Goal: Book appointment/travel/reservation

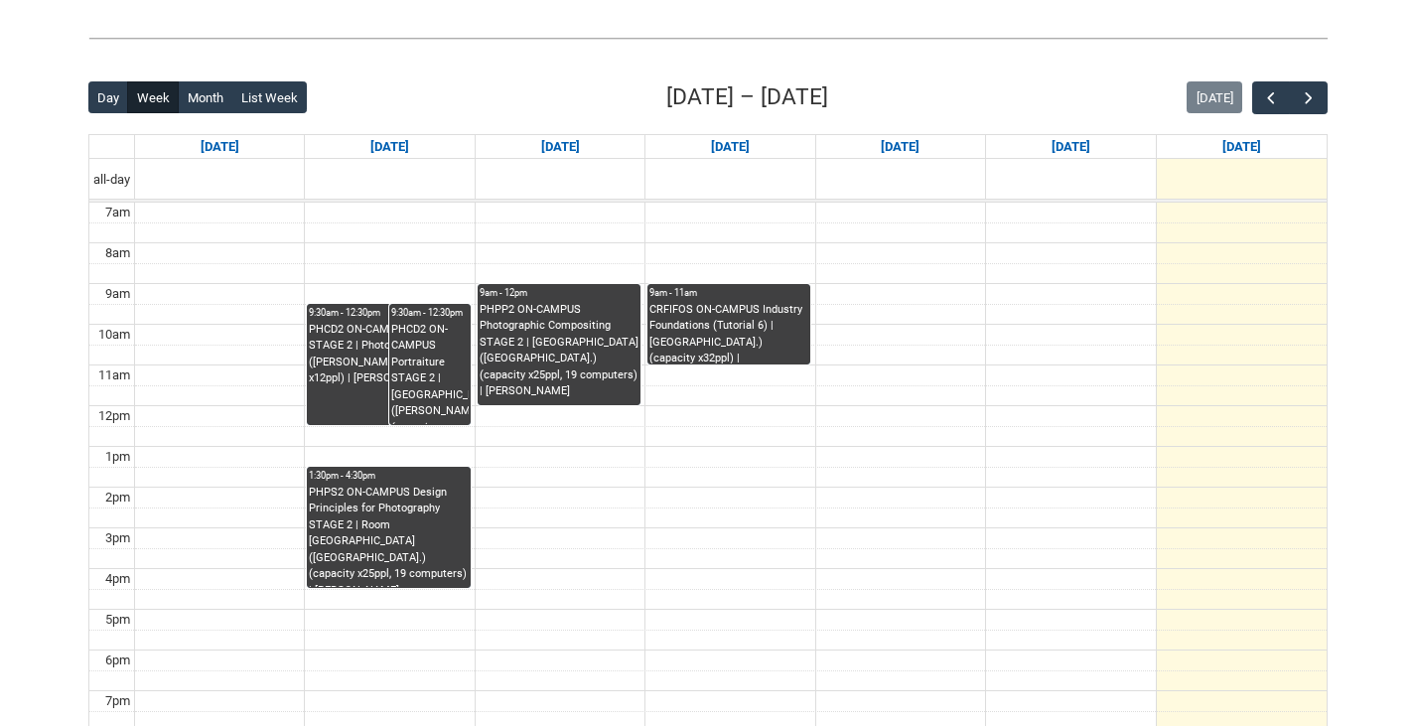
scroll to position [397, 0]
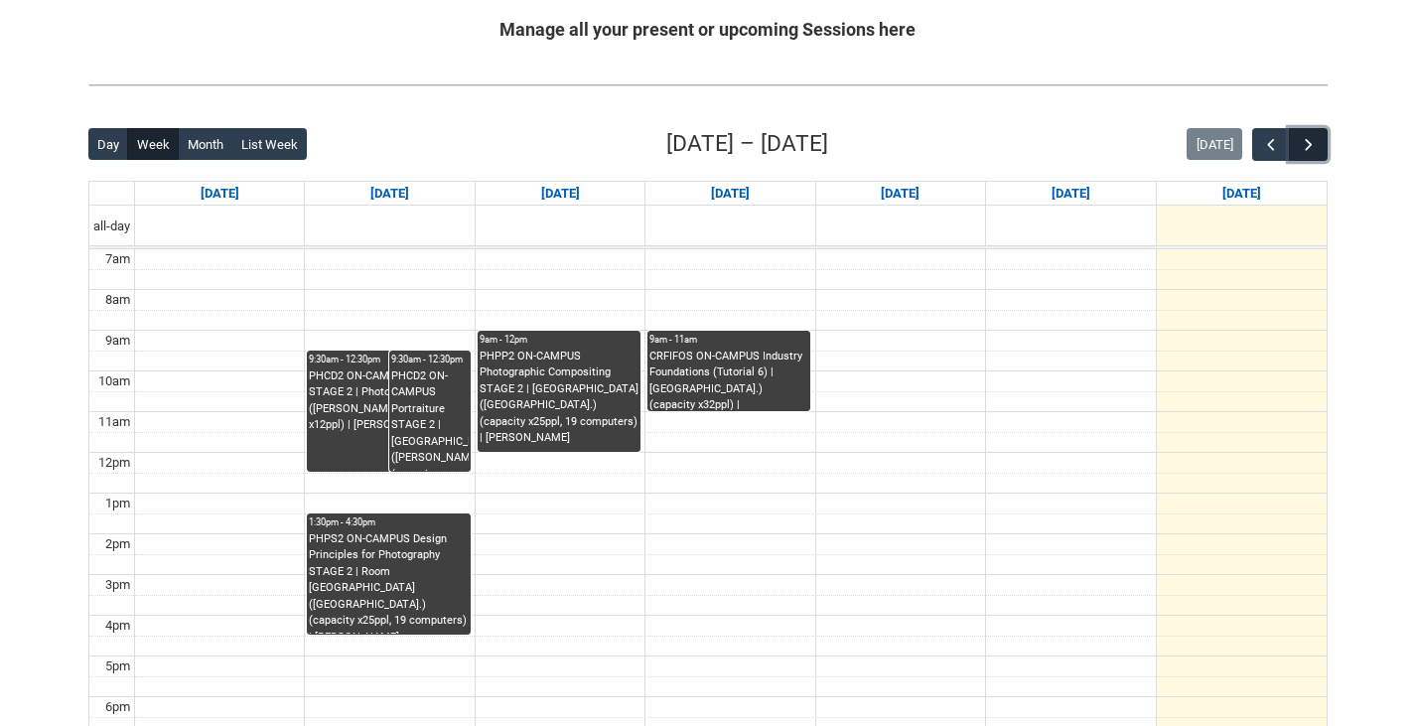
click at [1313, 137] on span "button" at bounding box center [1309, 145] width 20 height 20
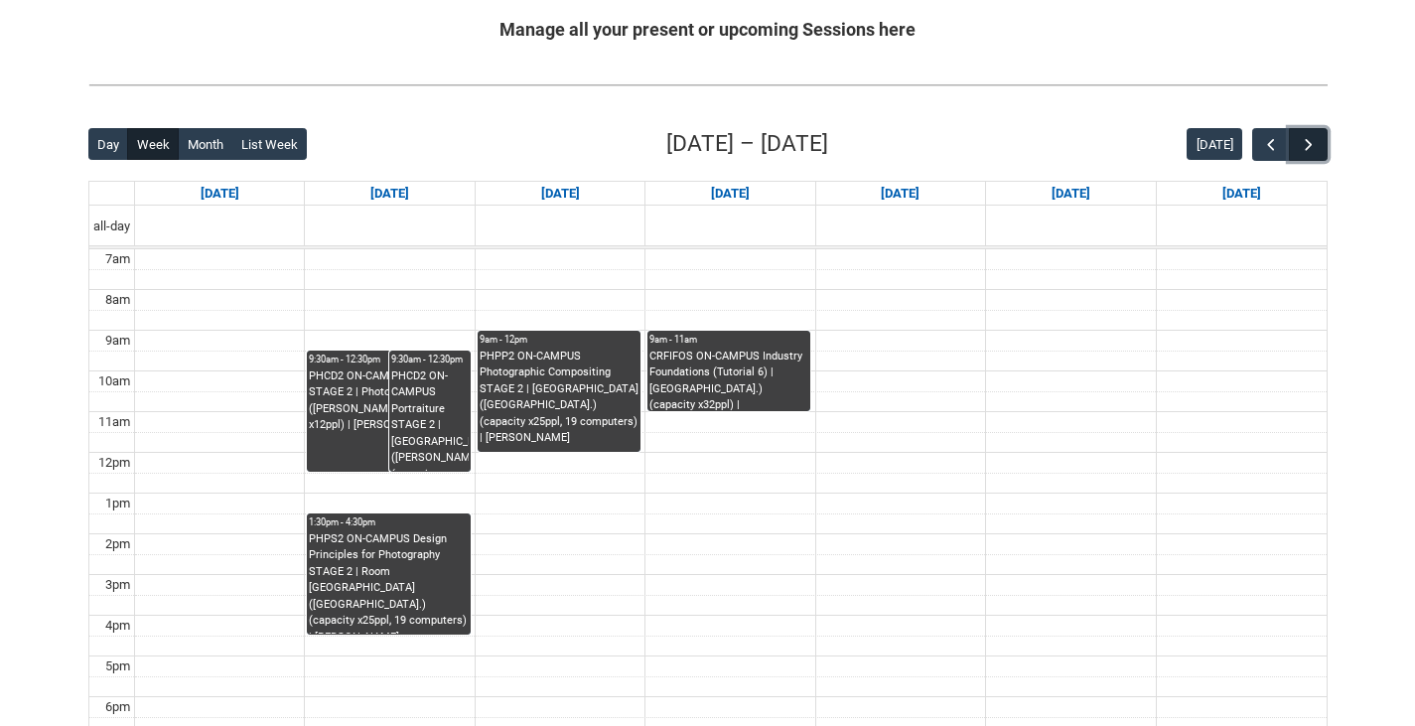
click at [1313, 137] on span "button" at bounding box center [1309, 145] width 20 height 20
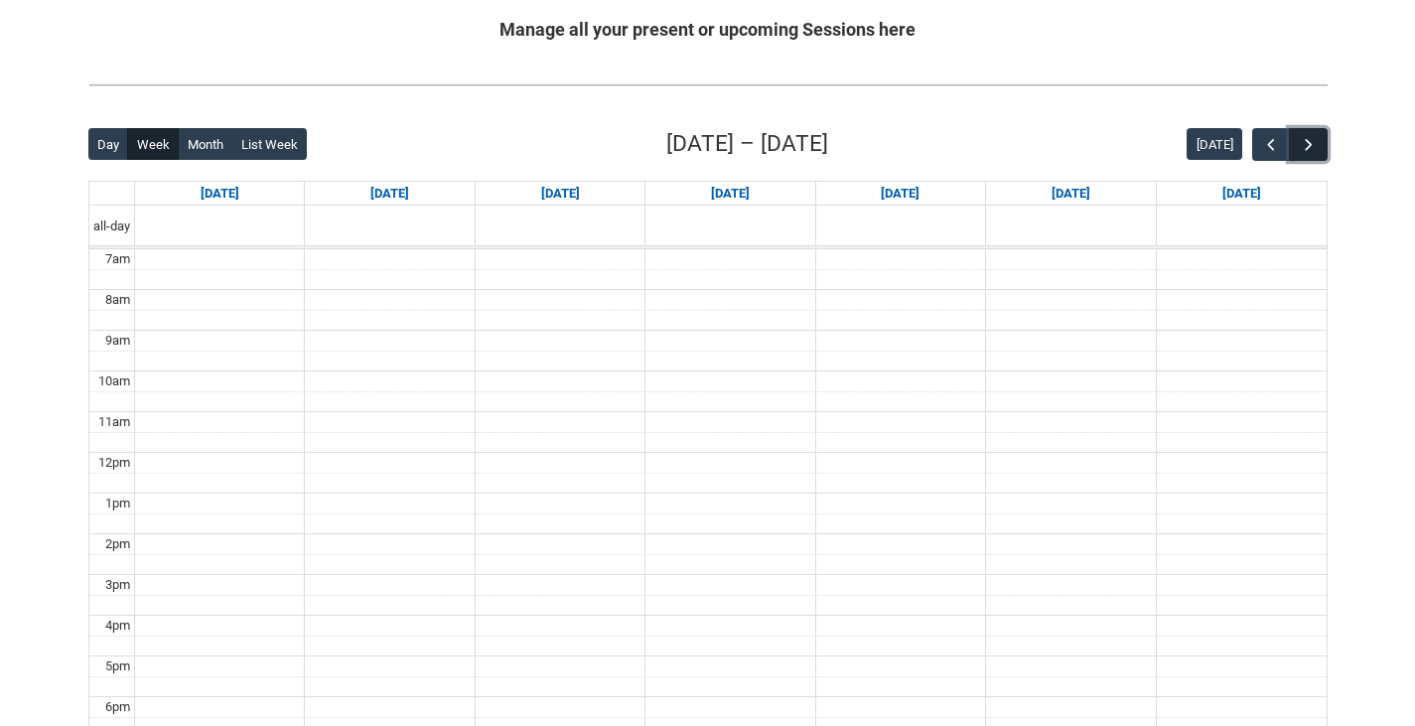
click at [1313, 137] on span "button" at bounding box center [1309, 145] width 20 height 20
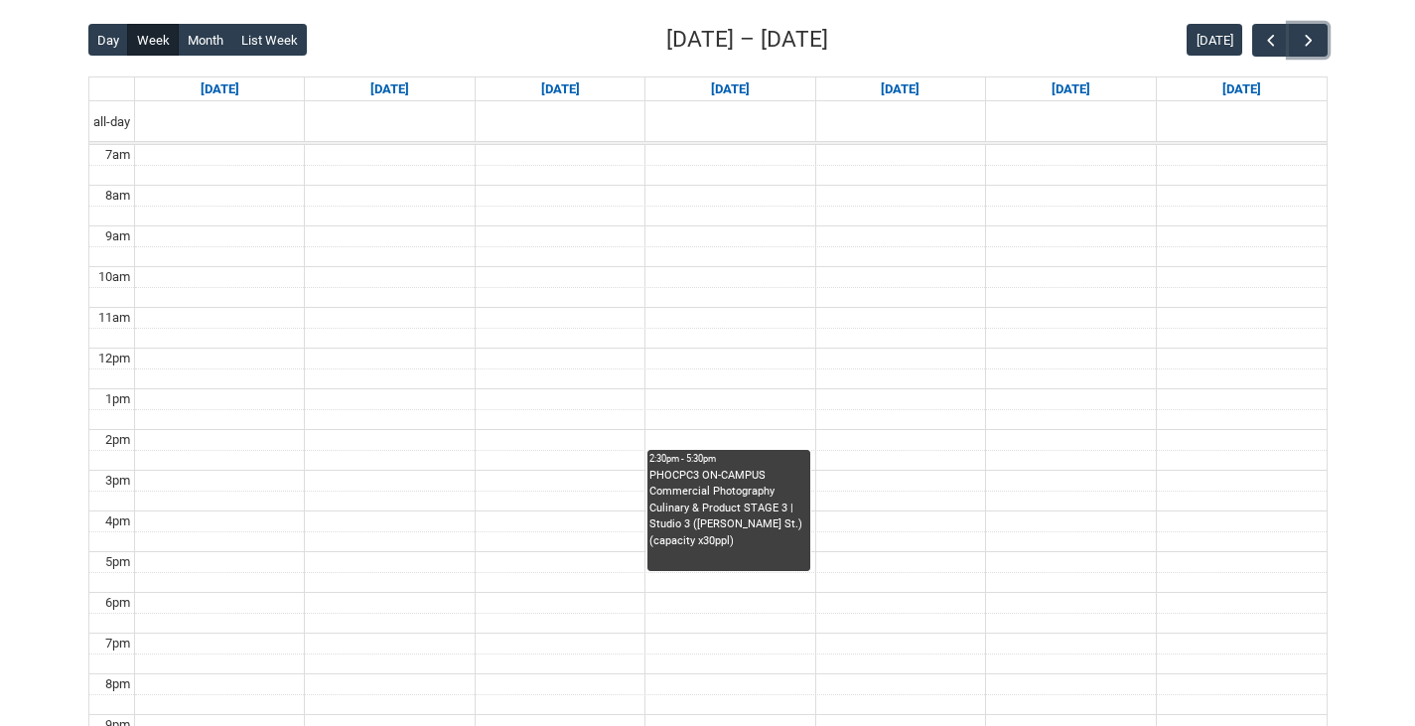
scroll to position [497, 0]
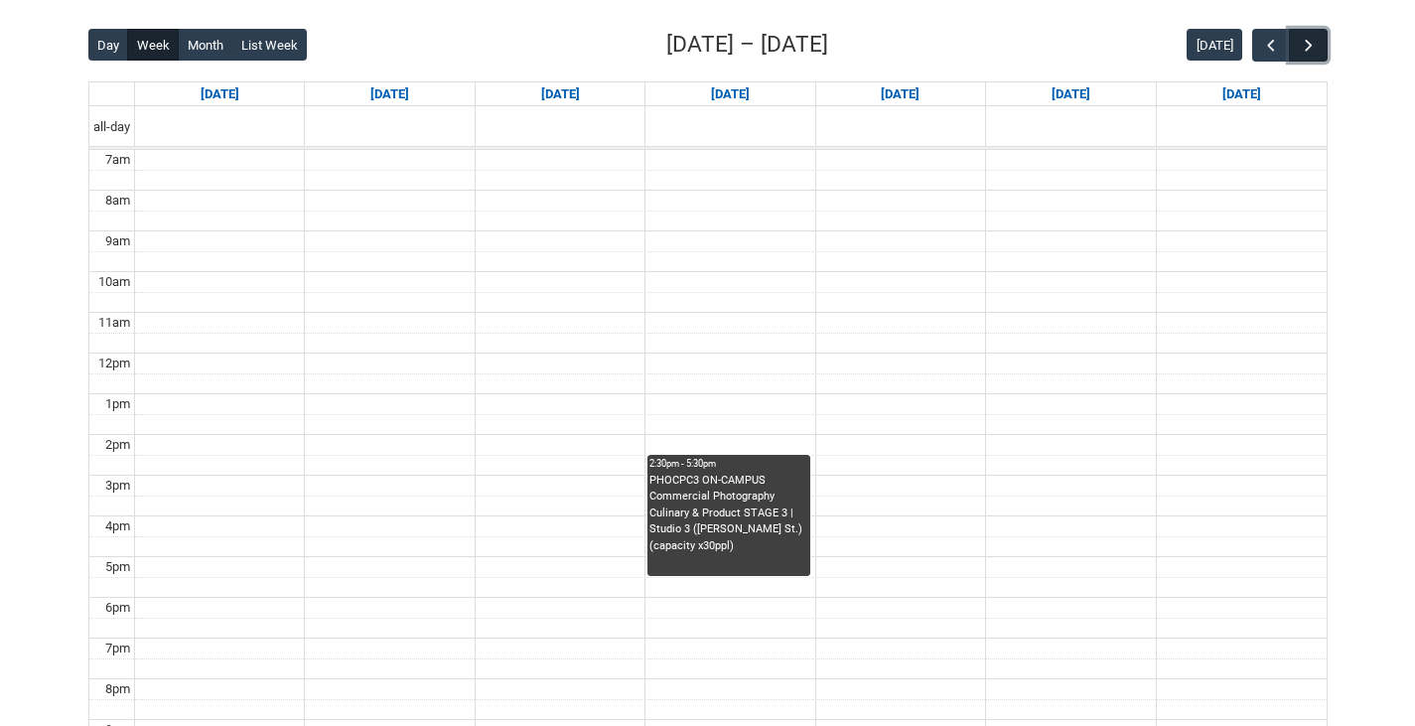
click at [1321, 46] on button "button" at bounding box center [1308, 45] width 38 height 33
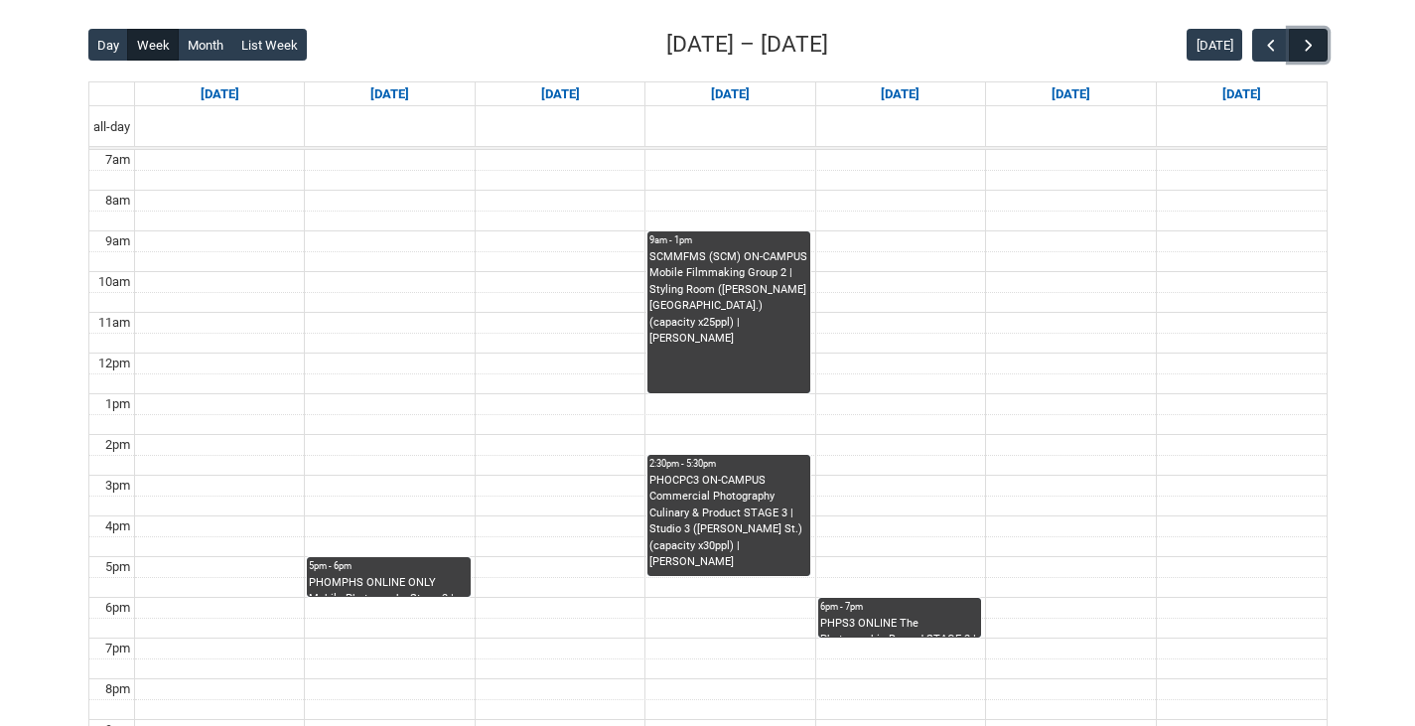
click at [1319, 50] on button "button" at bounding box center [1308, 45] width 38 height 33
click at [1274, 50] on span "button" at bounding box center [1271, 46] width 20 height 20
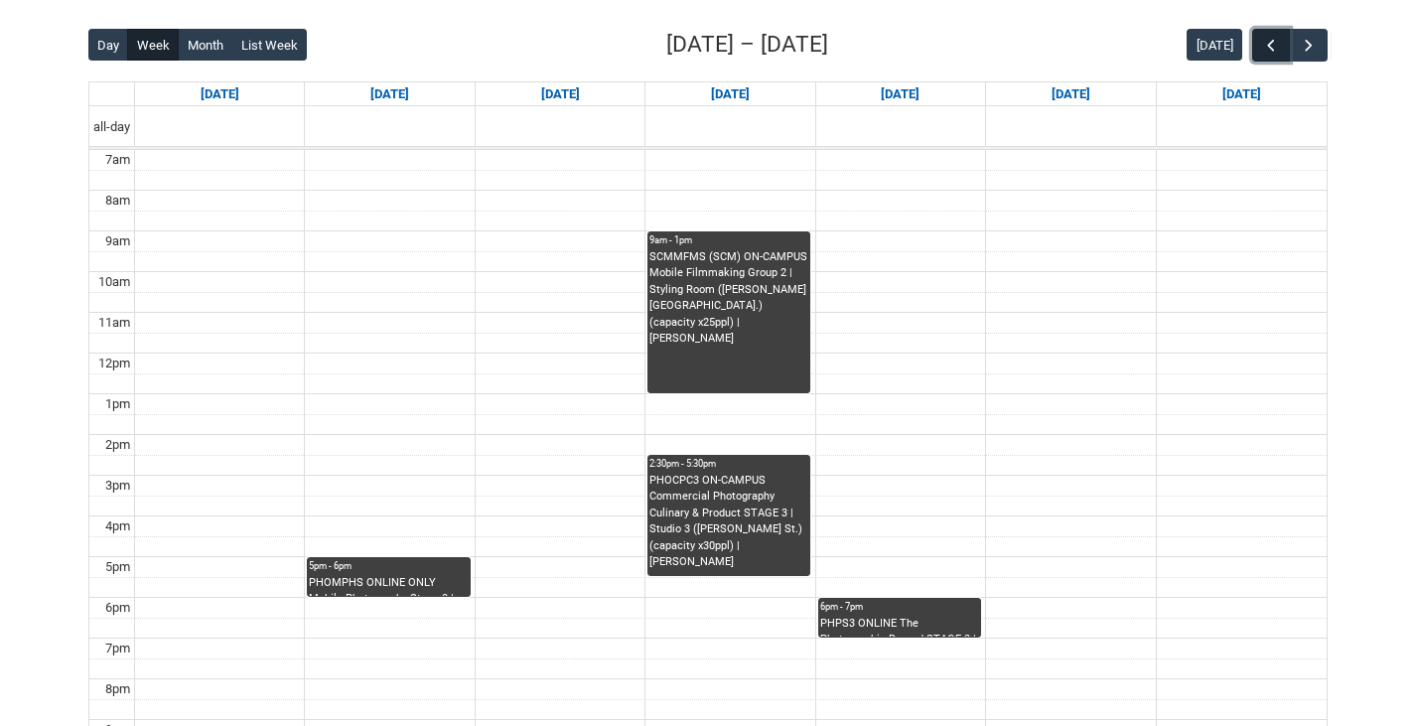
click at [1274, 50] on span "button" at bounding box center [1271, 46] width 20 height 20
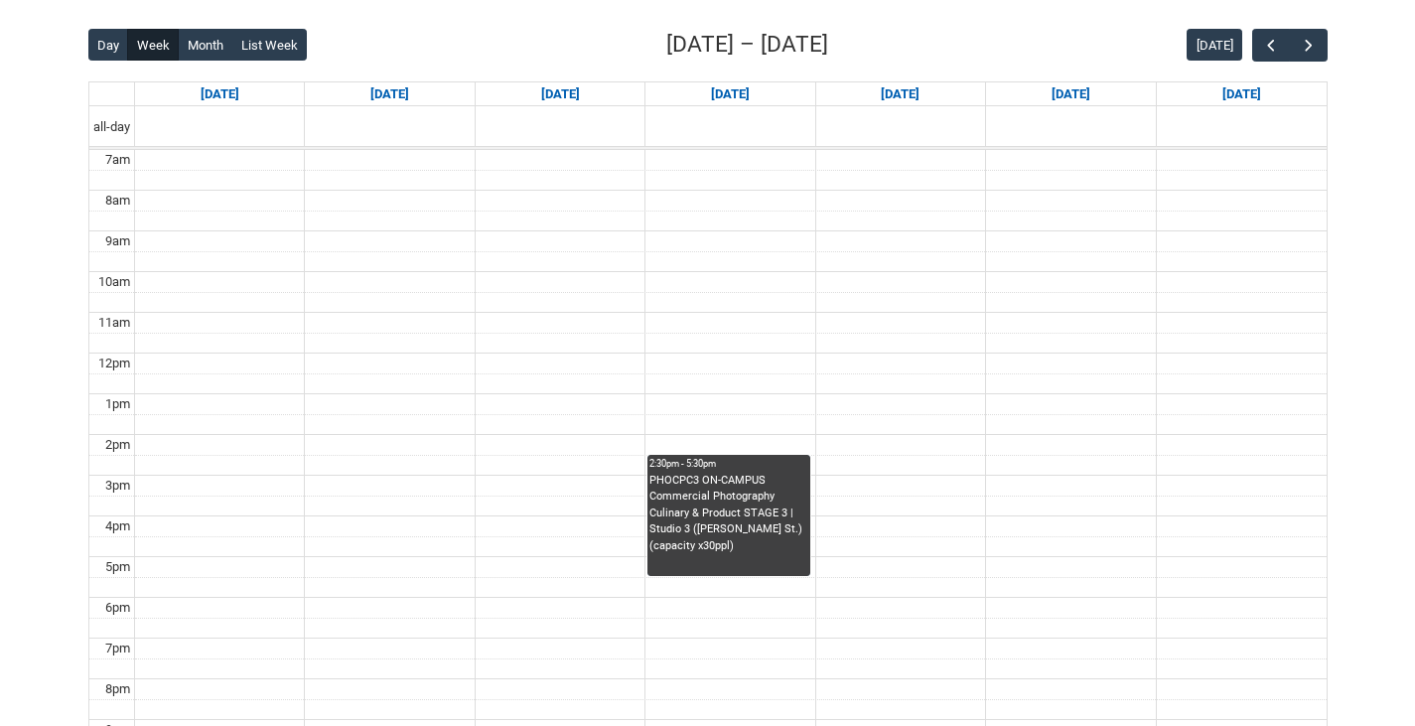
click at [1331, 42] on div "Back Loading... This page should update in a few seconds... Day Week Month List…" at bounding box center [708, 415] width 1271 height 806
click at [1317, 42] on span "button" at bounding box center [1309, 46] width 20 height 20
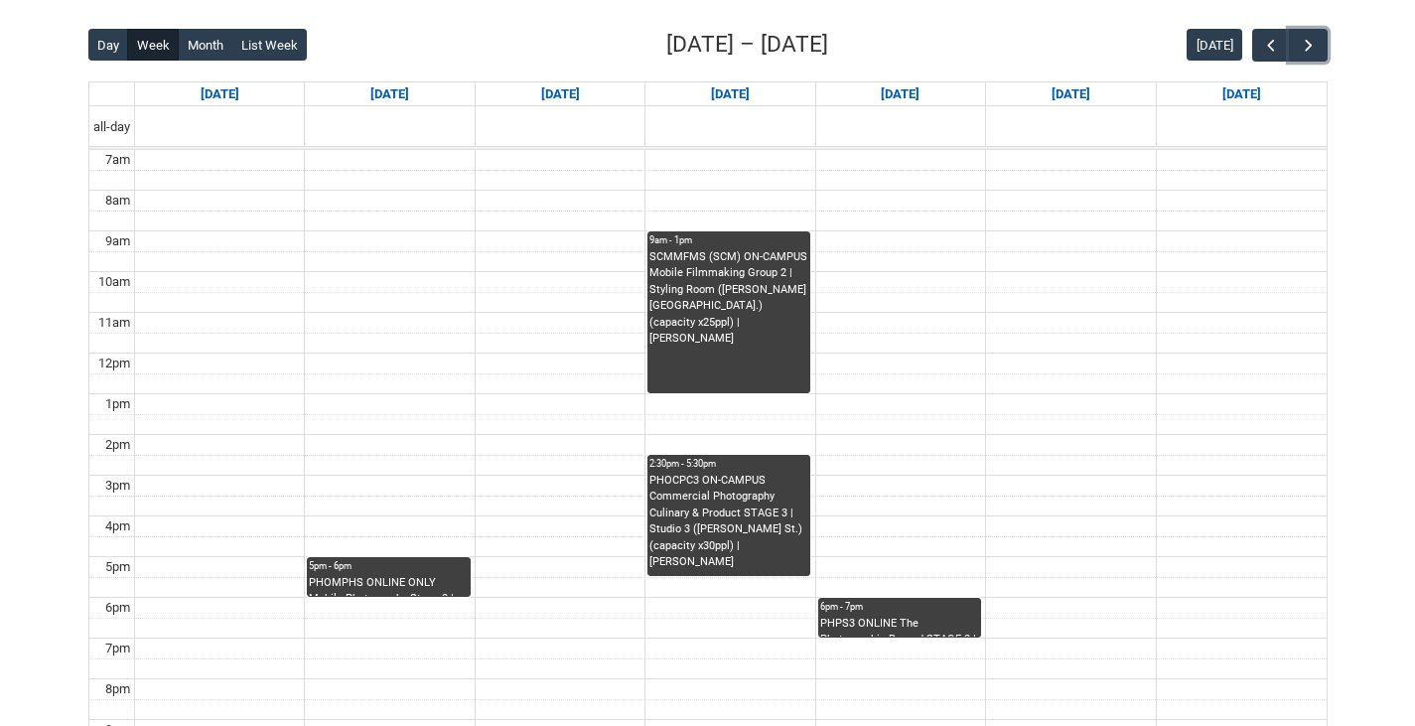
click at [378, 561] on div "5pm - 6pm" at bounding box center [388, 566] width 159 height 14
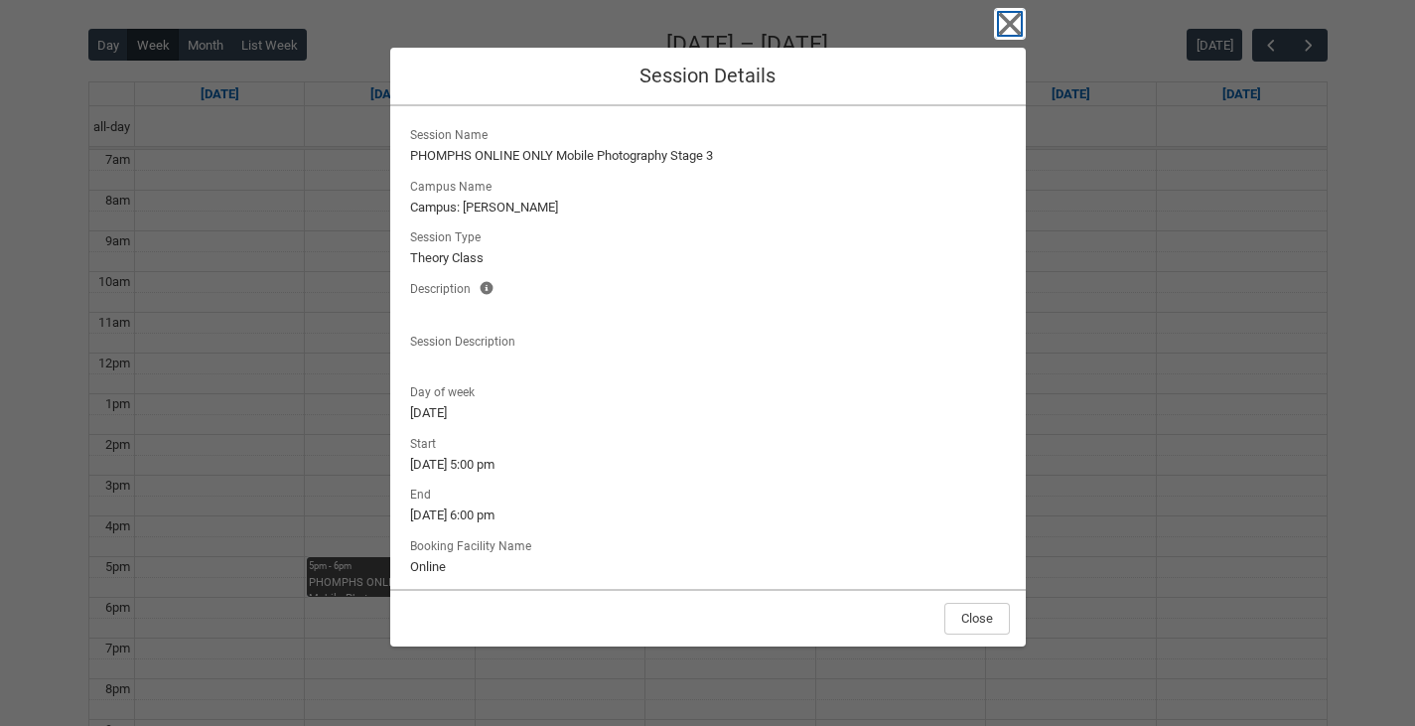
click at [1011, 23] on icon "button" at bounding box center [1009, 24] width 23 height 23
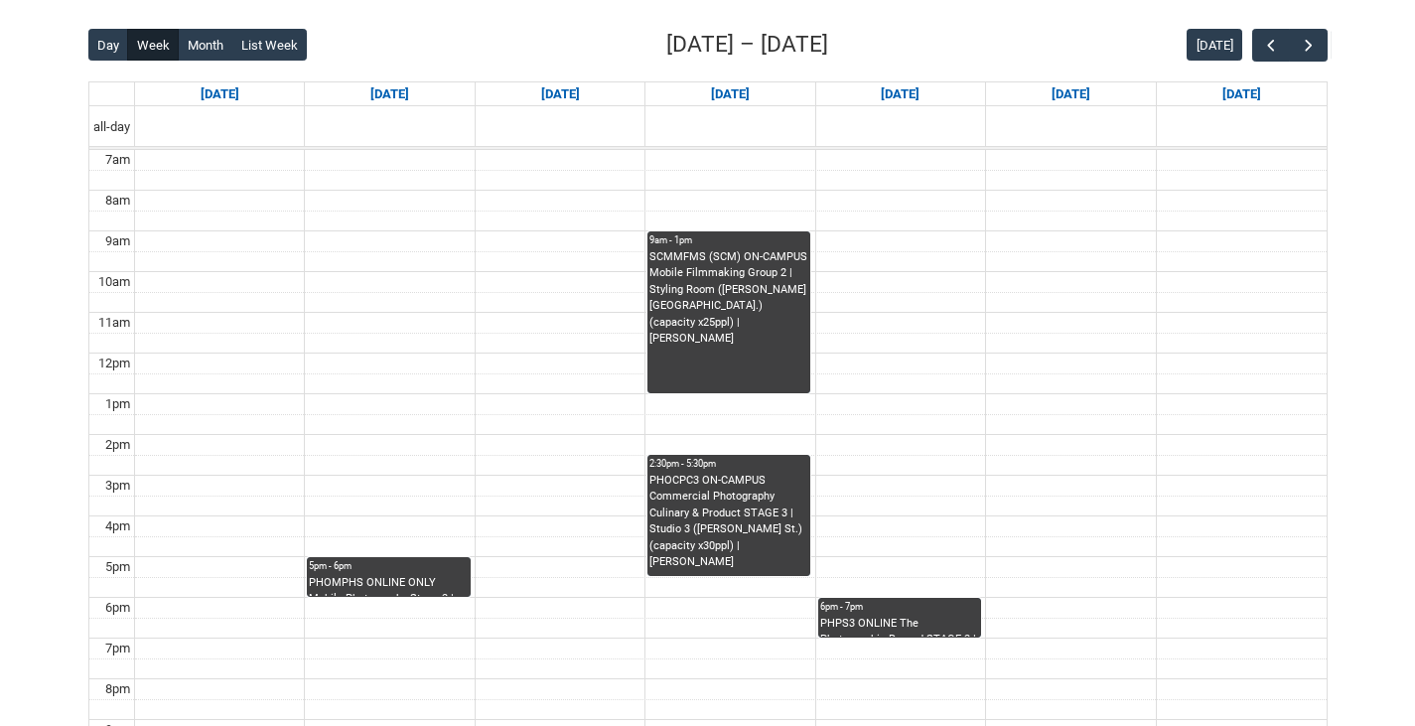
click at [874, 622] on div "PHPS3 ONLINE The Photographic Record STAGE 3 | Online | [PERSON_NAME]" at bounding box center [899, 627] width 159 height 22
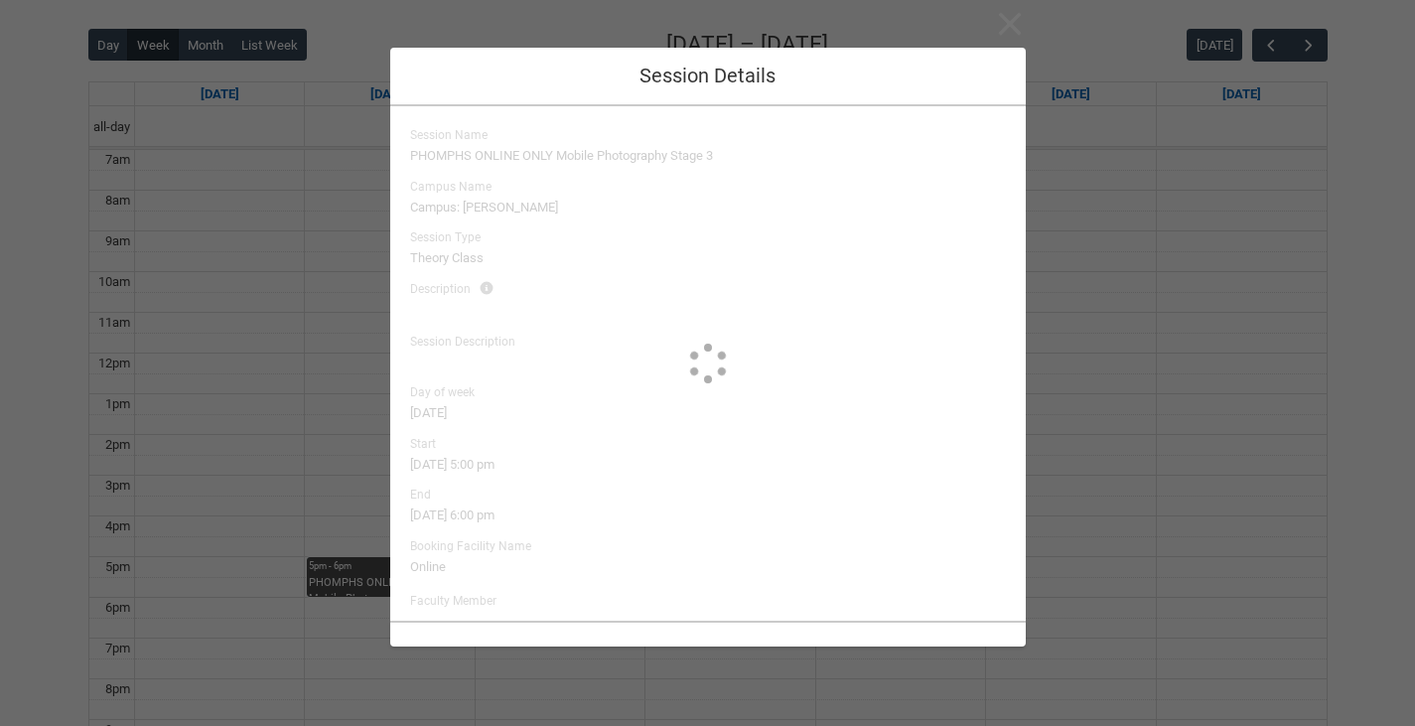
type input "[PERSON_NAME]"
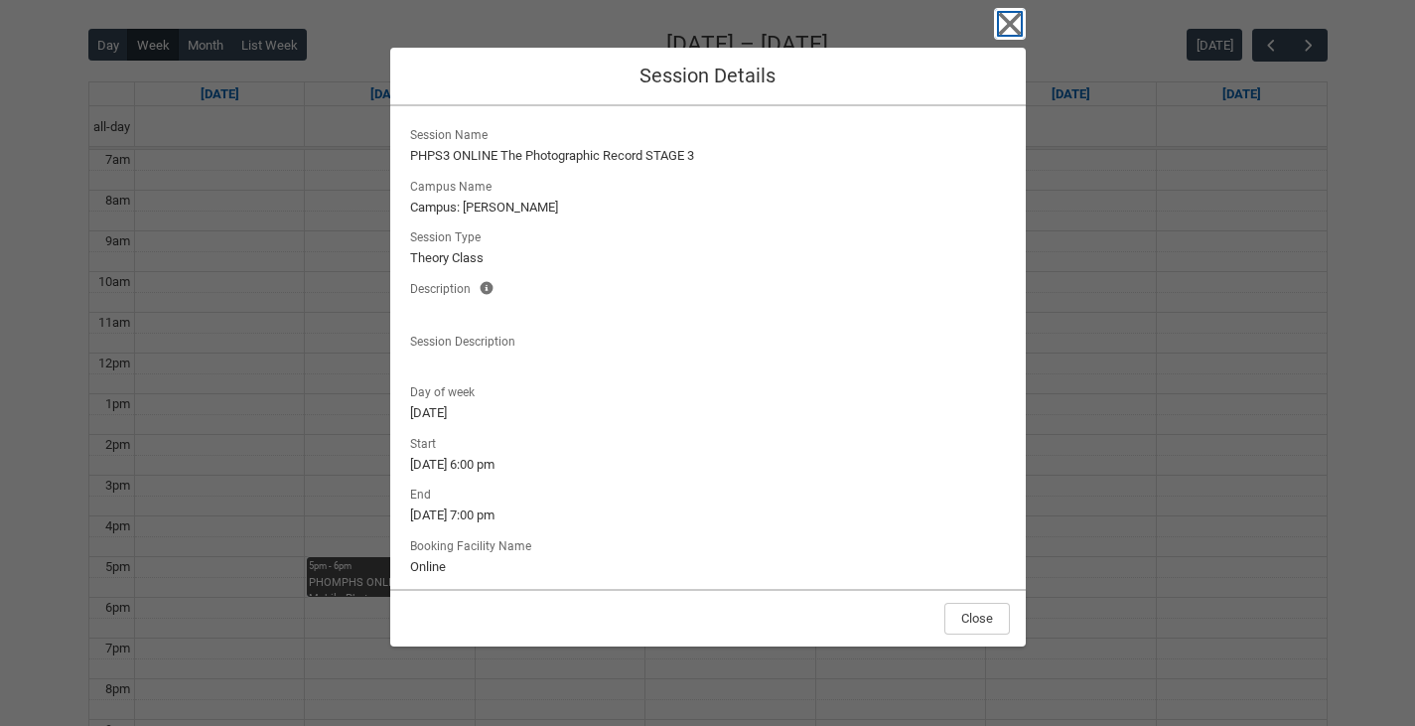
click at [1011, 27] on icon "button" at bounding box center [1009, 24] width 23 height 23
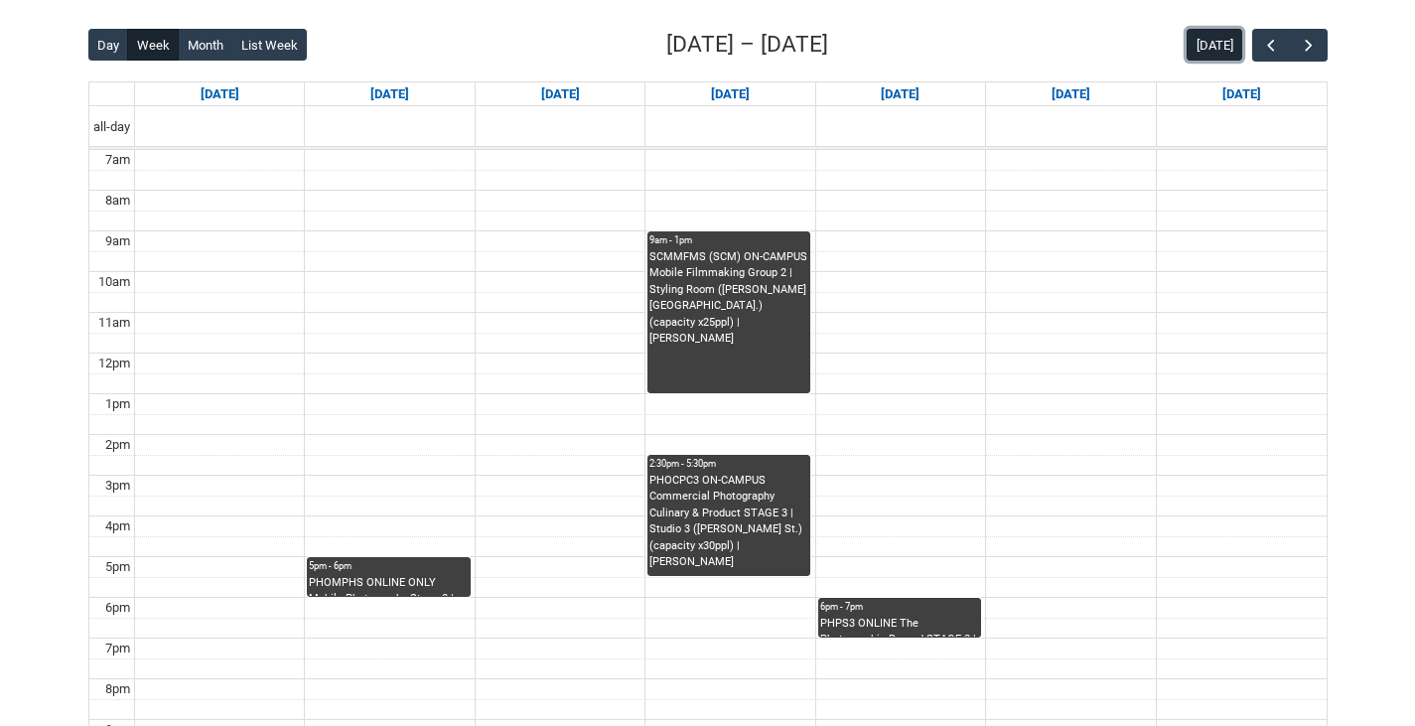
click at [1214, 48] on button "[DATE]" at bounding box center [1215, 45] width 56 height 32
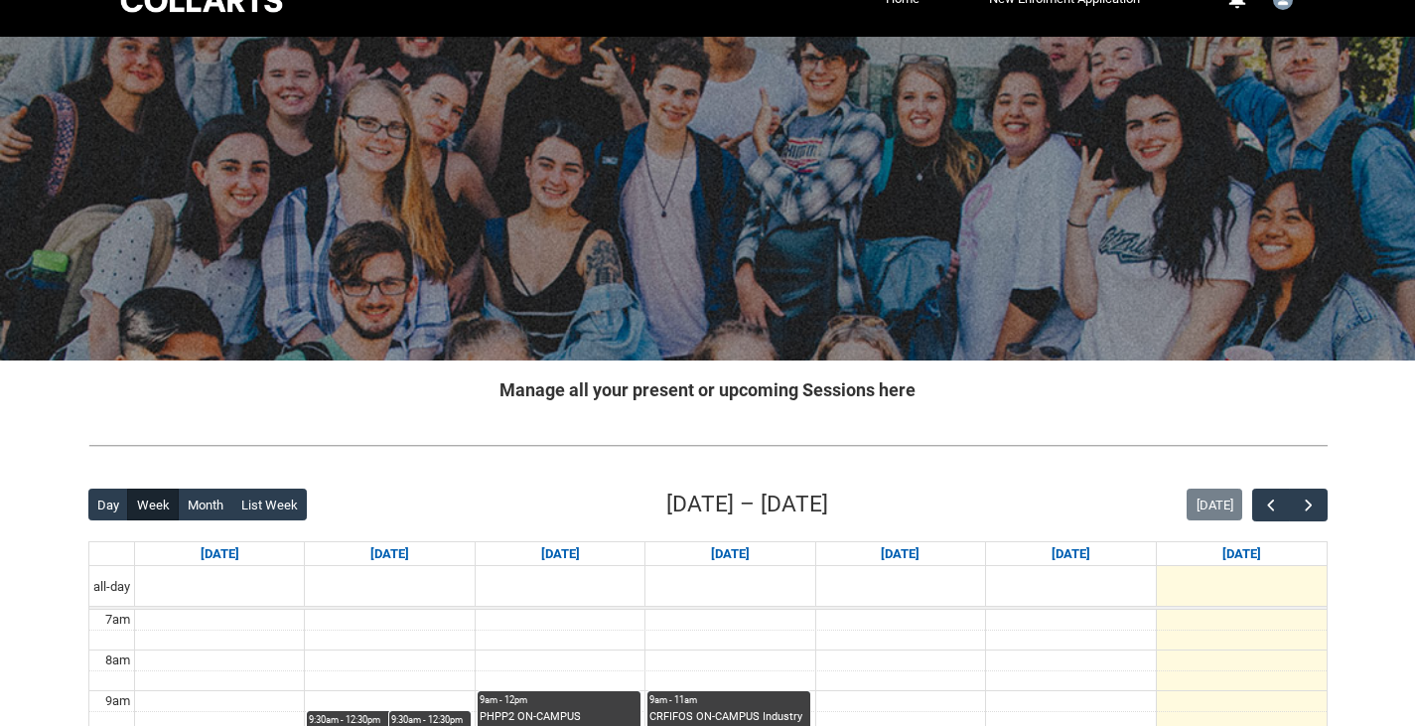
scroll to position [0, 0]
